Goal: Task Accomplishment & Management: Manage account settings

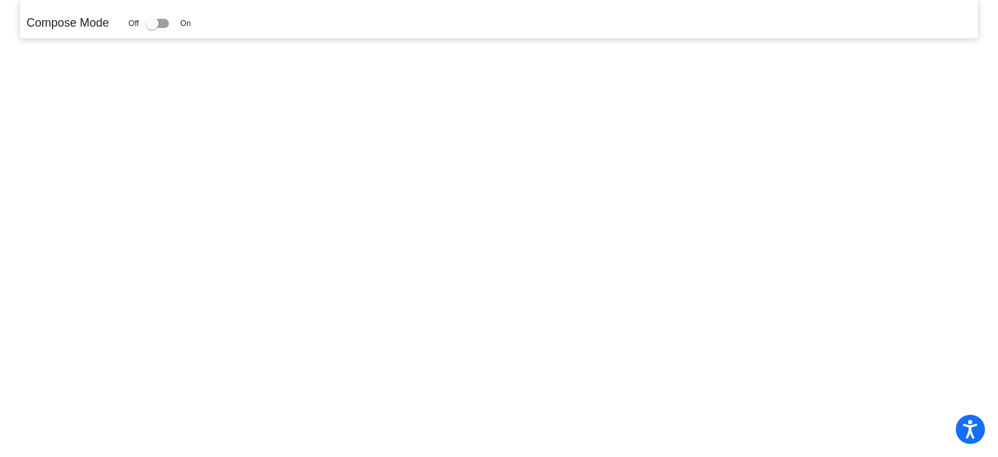
click at [162, 20] on div at bounding box center [157, 23] width 23 height 9
click at [152, 28] on input "checkbox" at bounding box center [151, 28] width 1 height 1
click at [156, 22] on div at bounding box center [152, 23] width 13 height 13
click at [152, 28] on input "checkbox" at bounding box center [151, 28] width 1 height 1
drag, startPoint x: 156, startPoint y: 22, endPoint x: 108, endPoint y: 68, distance: 66.2
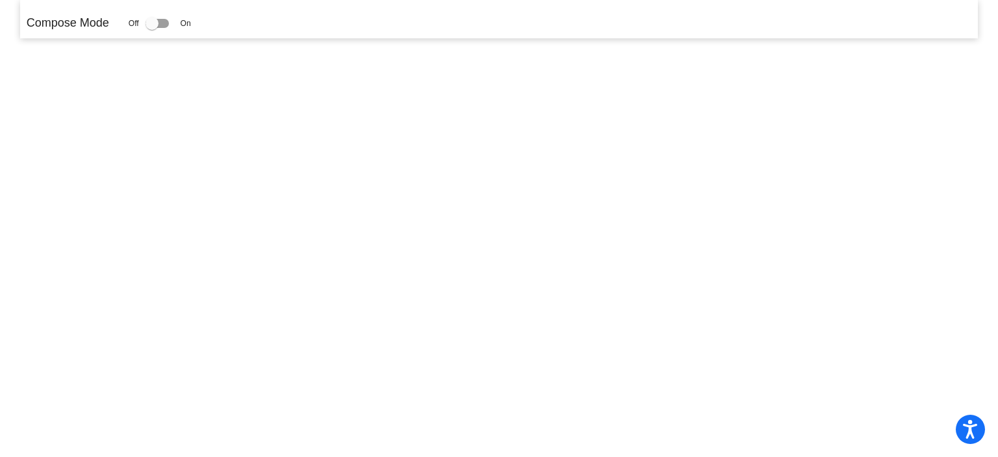
click at [108, 68] on mat-sidenav-content "Compose Mode Off On" at bounding box center [499, 228] width 998 height 457
drag, startPoint x: 149, startPoint y: 25, endPoint x: 185, endPoint y: 25, distance: 35.7
click at [185, 25] on div "Off On" at bounding box center [160, 24] width 62 height 16
click at [164, 26] on div at bounding box center [157, 23] width 23 height 9
click at [152, 28] on input "checkbox" at bounding box center [151, 28] width 1 height 1
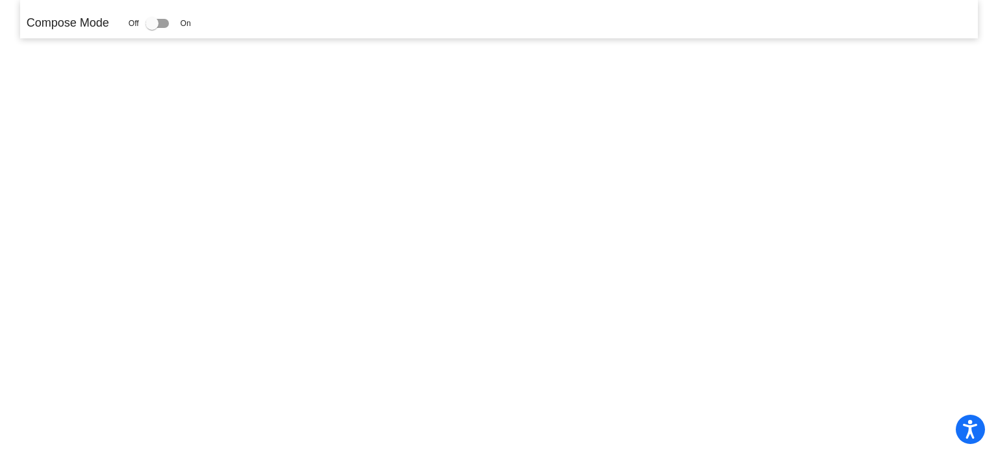
checkbox input "true"
click at [162, 23] on div at bounding box center [157, 23] width 23 height 9
click at [152, 28] on input "checkbox" at bounding box center [151, 28] width 1 height 1
checkbox input "true"
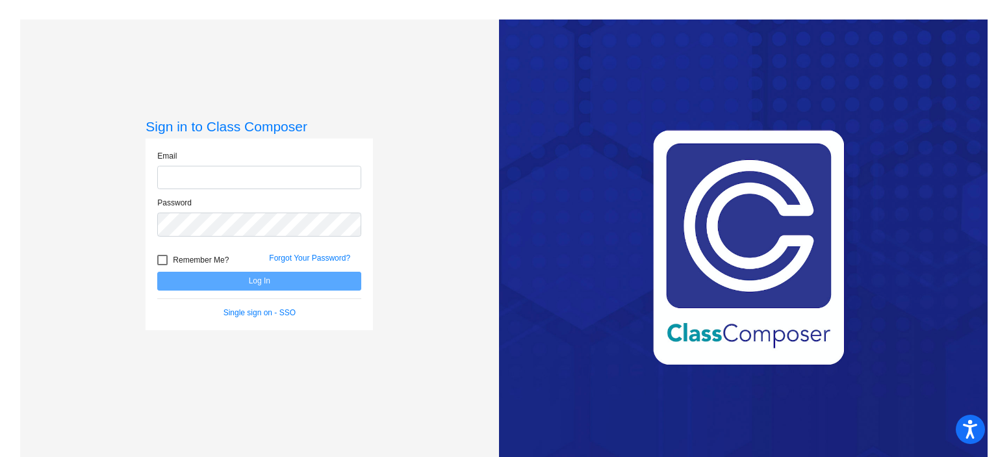
type input "[EMAIL_ADDRESS][DOMAIN_NAME]"
click at [276, 277] on button "Log In" at bounding box center [259, 281] width 204 height 19
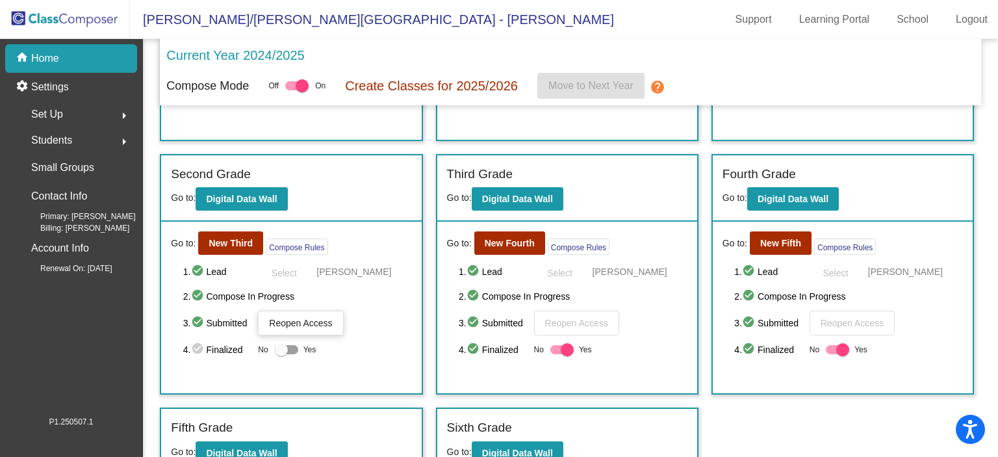
scroll to position [218, 0]
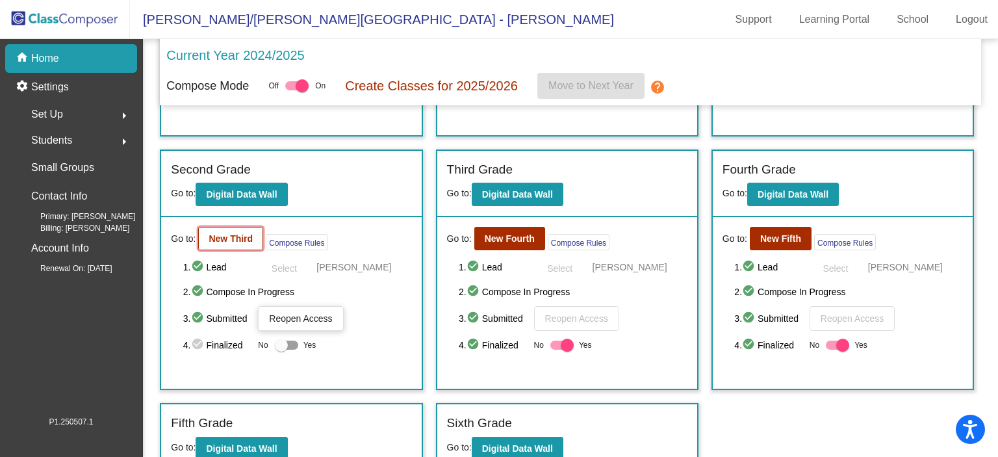
click at [232, 238] on b "New Third" at bounding box center [231, 238] width 44 height 10
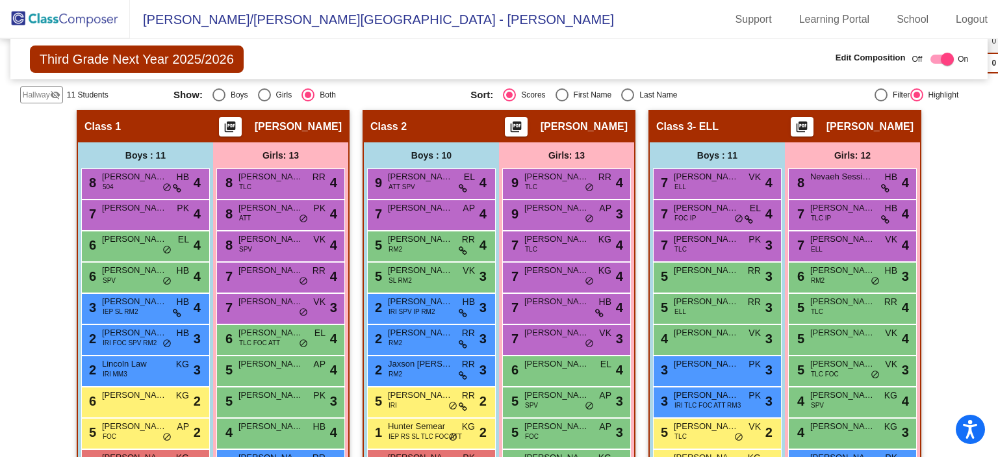
scroll to position [339, 0]
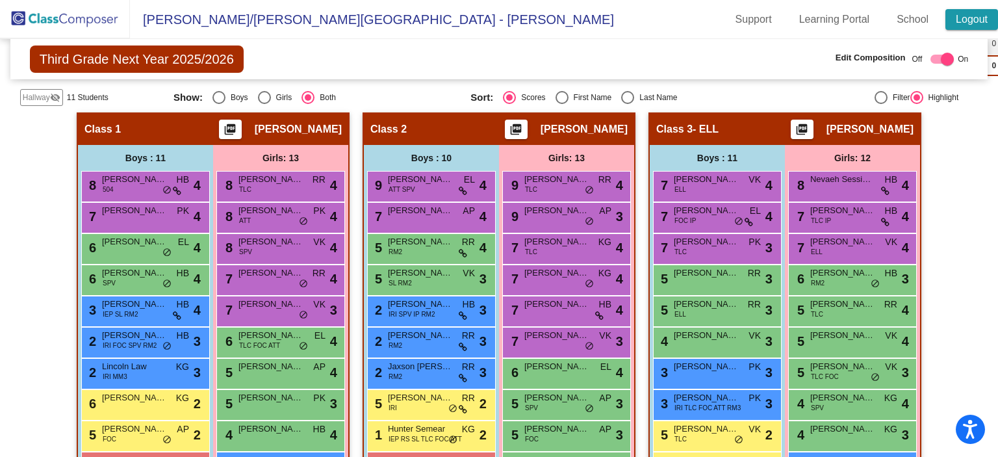
click at [981, 19] on link "Logout" at bounding box center [972, 19] width 53 height 21
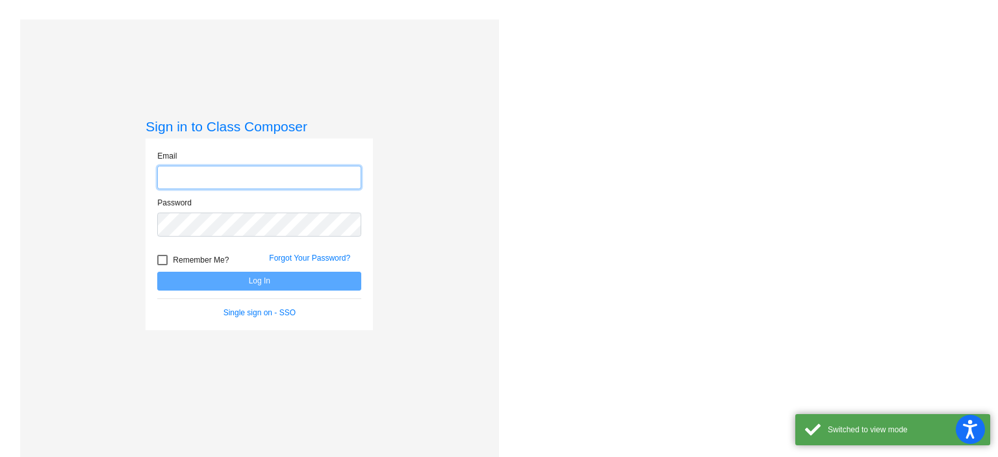
type input "[EMAIL_ADDRESS][DOMAIN_NAME]"
